Goal: Entertainment & Leisure: Browse casually

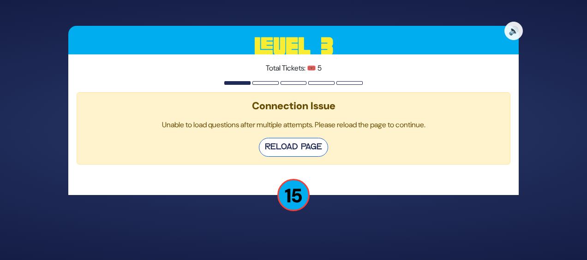
click at [278, 143] on button "Reload Page" at bounding box center [293, 147] width 69 height 19
click at [311, 153] on button "Reload Page" at bounding box center [293, 147] width 69 height 19
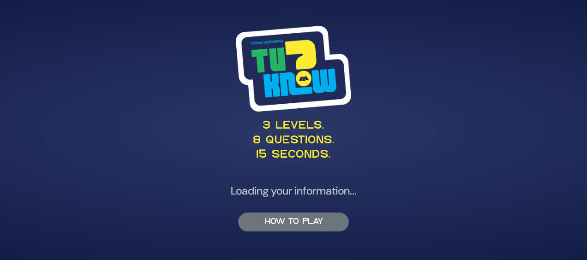
click at [308, 228] on button "HOW TO PLAY" at bounding box center [293, 222] width 111 height 19
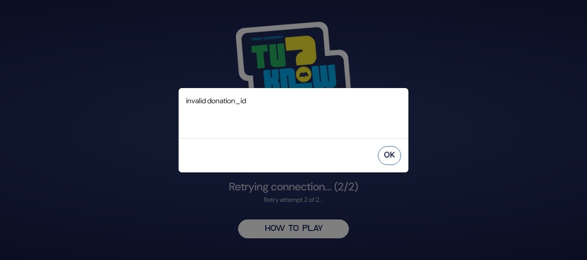
click at [385, 159] on button "OK" at bounding box center [389, 155] width 23 height 19
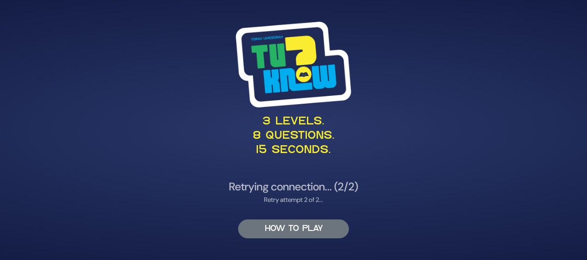
click at [327, 230] on div "3 levels. 8 questions. 15 seconds. Retrying connection... (2/2) Retry attempt 2…" at bounding box center [293, 131] width 473 height 240
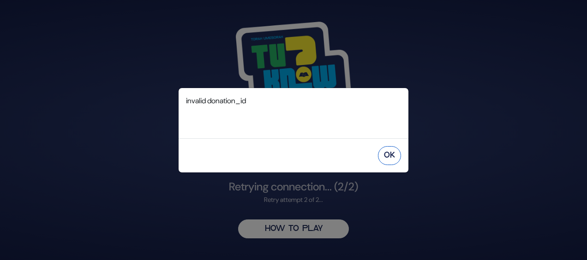
click at [381, 158] on button "OK" at bounding box center [389, 155] width 23 height 19
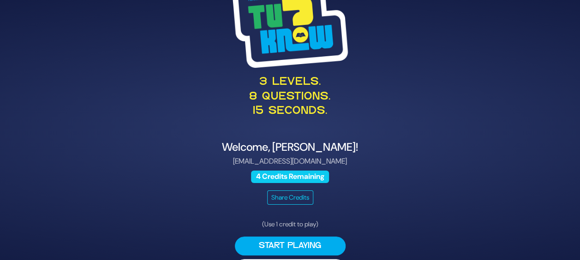
scroll to position [29, 0]
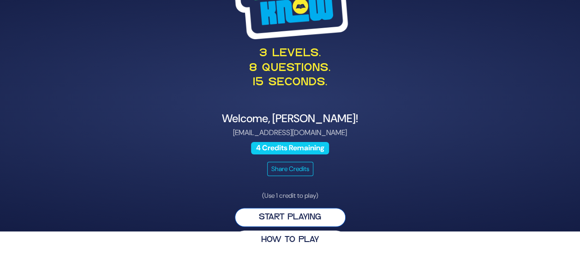
click at [268, 220] on button "Start Playing" at bounding box center [290, 217] width 111 height 19
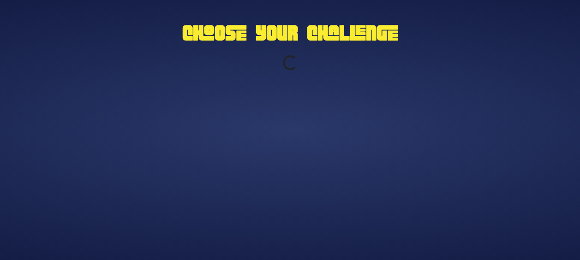
scroll to position [0, 0]
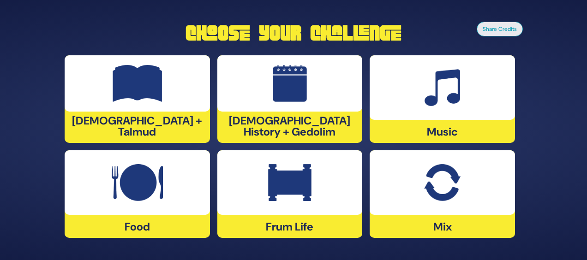
click at [140, 185] on img at bounding box center [137, 182] width 51 height 37
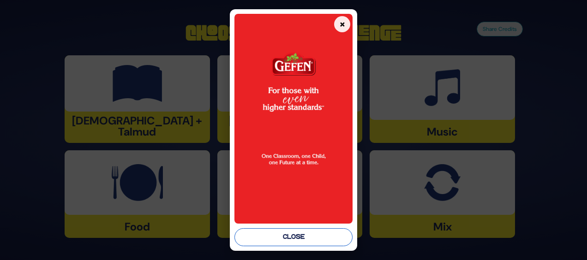
click at [313, 241] on button "Close" at bounding box center [293, 237] width 118 height 18
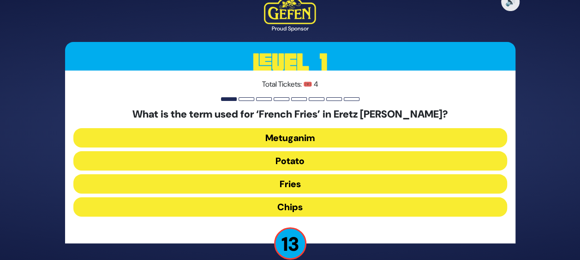
click at [294, 209] on button "Chips" at bounding box center [290, 207] width 434 height 19
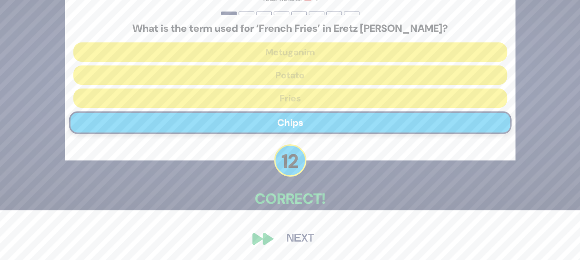
scroll to position [50, 0]
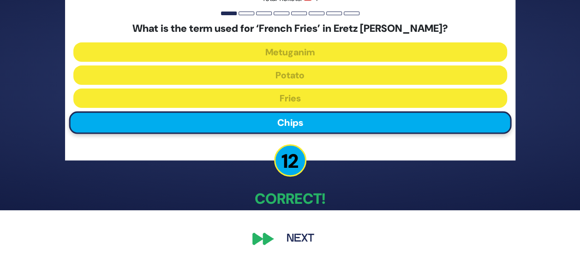
click at [297, 238] on button "Next" at bounding box center [301, 238] width 54 height 21
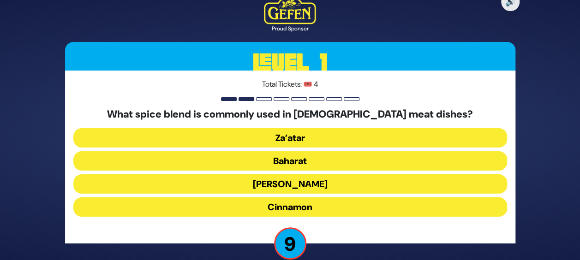
click at [318, 135] on button "Za’atar" at bounding box center [290, 137] width 434 height 19
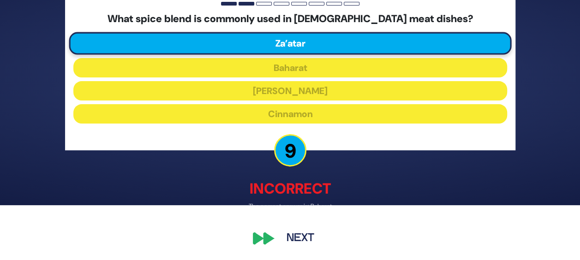
scroll to position [54, 0]
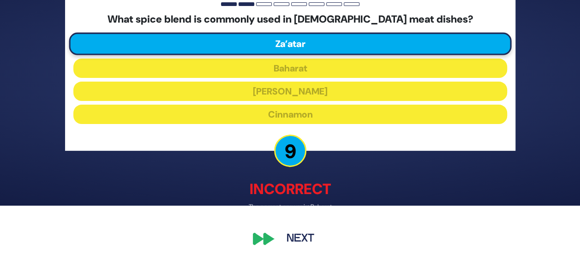
click at [308, 238] on button "Next" at bounding box center [301, 238] width 54 height 21
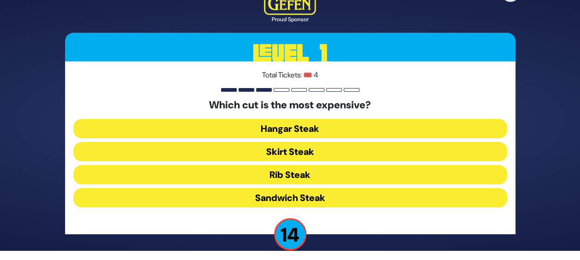
scroll to position [14, 0]
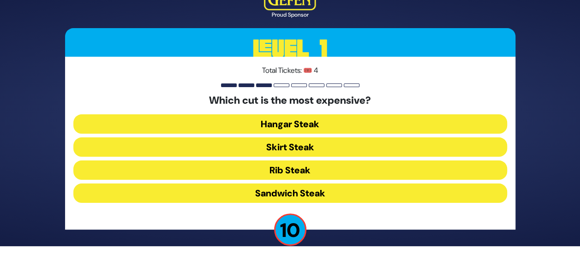
click at [335, 126] on button "Hangar Steak" at bounding box center [290, 123] width 434 height 19
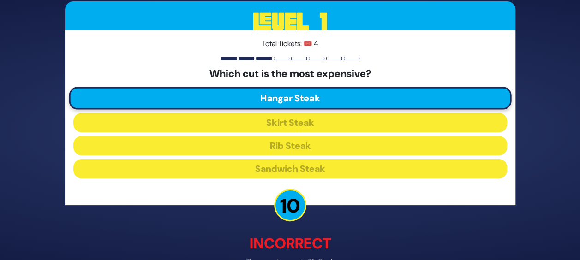
scroll to position [46, 0]
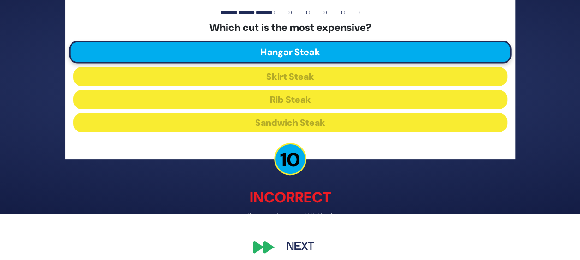
click at [320, 244] on button "Next" at bounding box center [301, 247] width 54 height 21
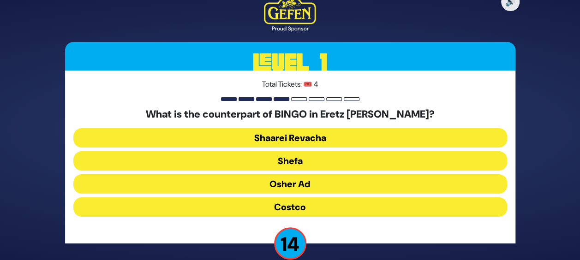
click at [321, 186] on button "Osher Ad" at bounding box center [290, 183] width 434 height 19
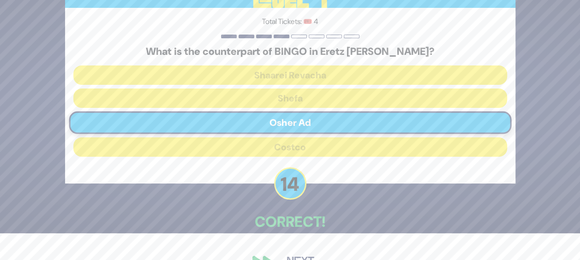
scroll to position [46, 0]
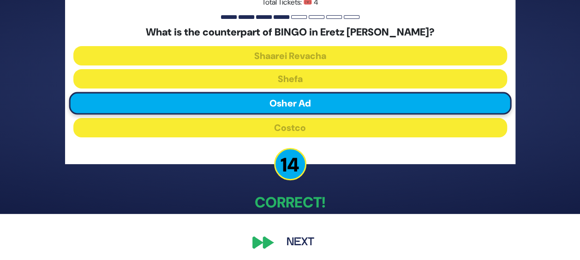
click at [285, 240] on button "Next" at bounding box center [301, 242] width 54 height 21
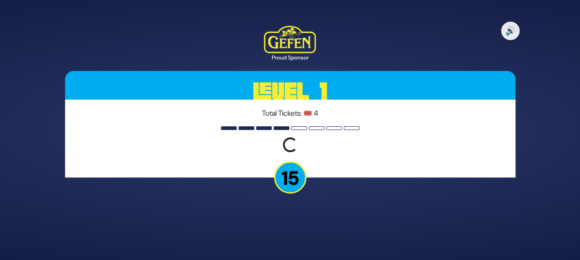
scroll to position [0, 0]
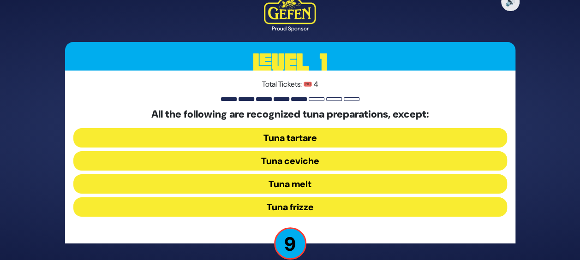
click at [338, 205] on button "Tuna frizze" at bounding box center [290, 207] width 434 height 19
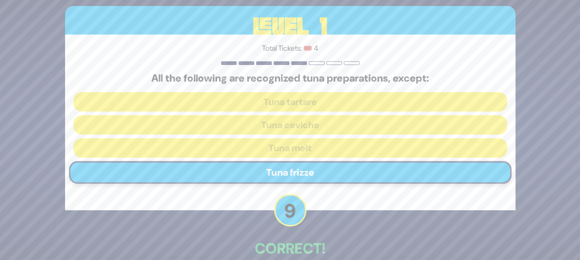
scroll to position [46, 0]
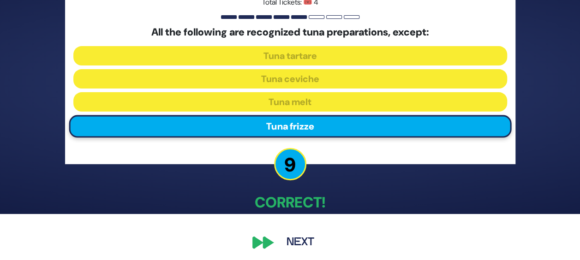
click at [291, 242] on button "Next" at bounding box center [301, 242] width 54 height 21
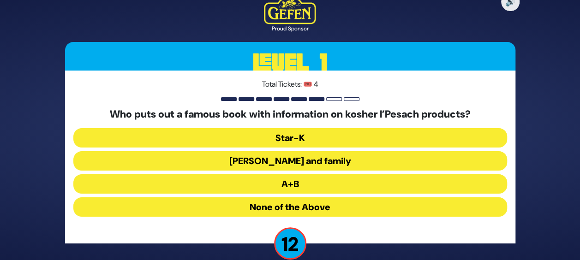
click at [330, 164] on button "Rabbi Blumenkrantz and family" at bounding box center [290, 160] width 434 height 19
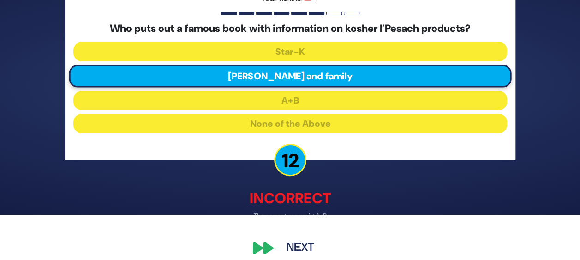
scroll to position [46, 0]
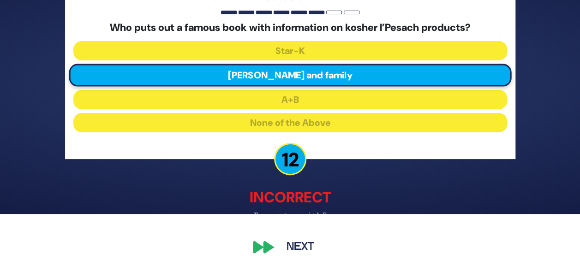
click at [303, 250] on button "Next" at bounding box center [301, 247] width 54 height 21
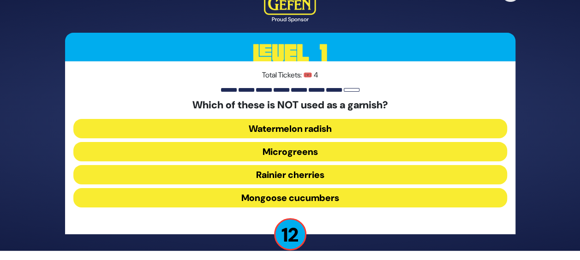
scroll to position [14, 0]
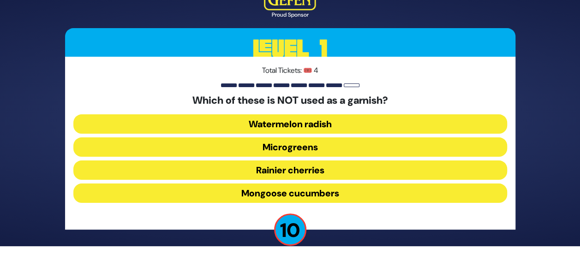
click at [346, 173] on button "Rainier cherries" at bounding box center [290, 170] width 434 height 19
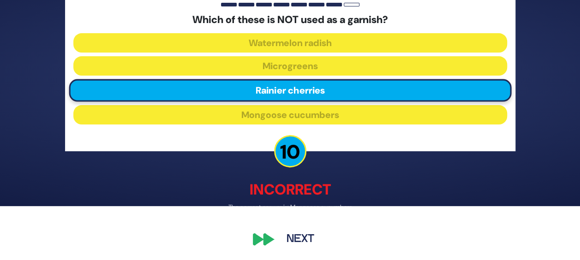
scroll to position [54, 0]
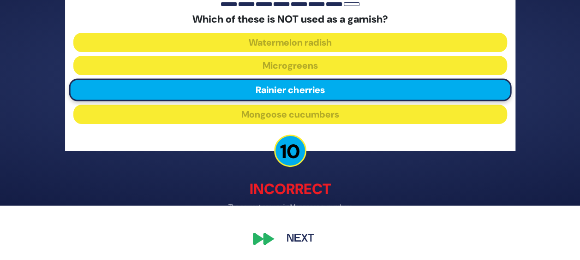
click at [309, 233] on button "Next" at bounding box center [301, 238] width 54 height 21
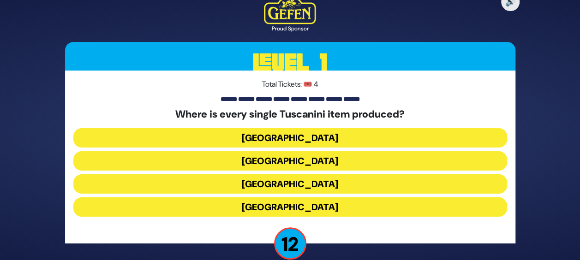
click at [349, 180] on button "Italy" at bounding box center [290, 183] width 434 height 19
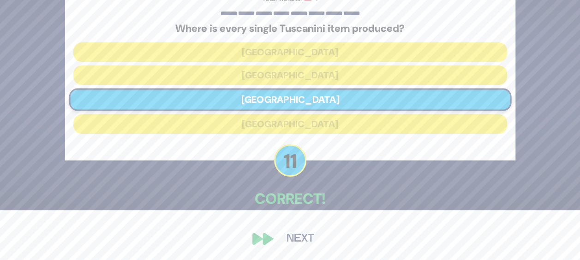
scroll to position [50, 0]
click at [293, 240] on button "Next" at bounding box center [301, 238] width 54 height 21
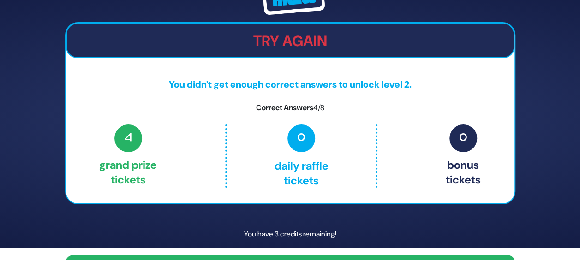
scroll to position [0, 0]
